Goal: Find specific page/section: Find specific page/section

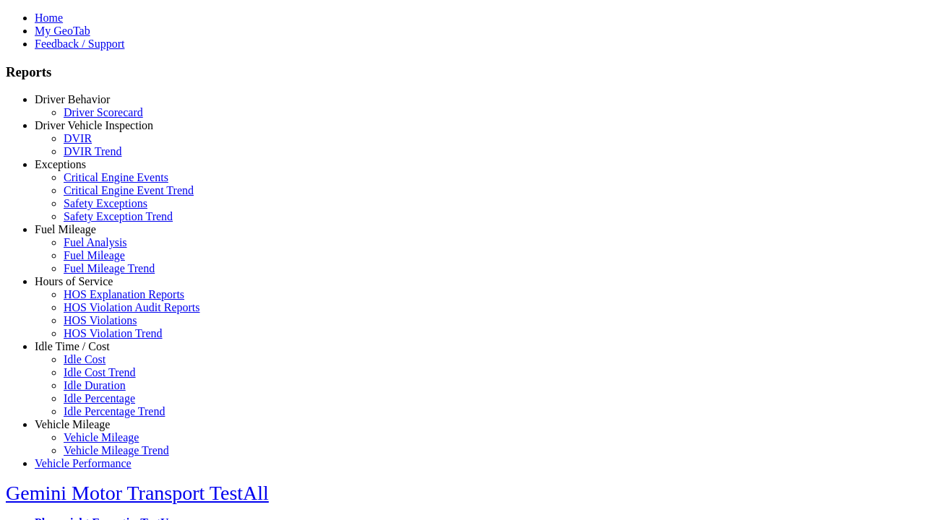
click at [83, 105] on link "Driver Behavior" at bounding box center [72, 99] width 75 height 12
click at [94, 118] on link "Driver Scorecard" at bounding box center [103, 112] width 79 height 12
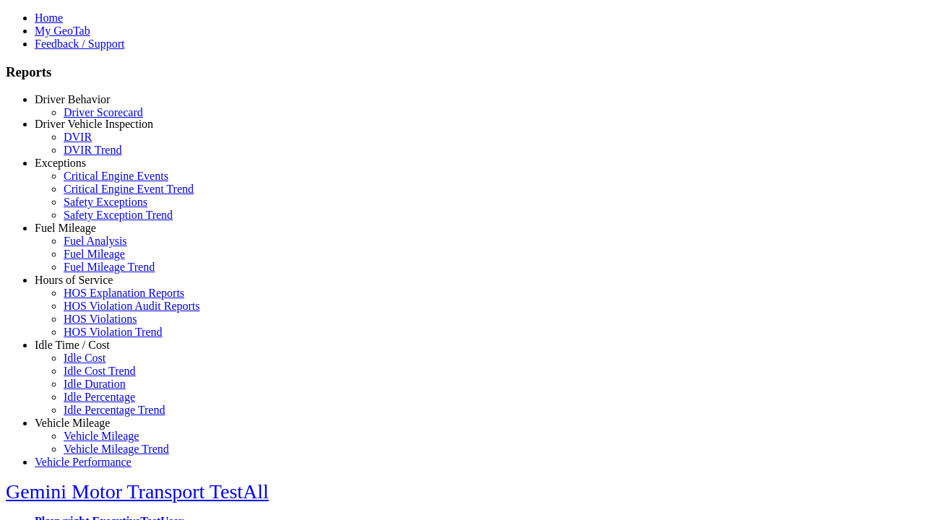
select select "**"
